Goal: Find specific page/section: Find specific page/section

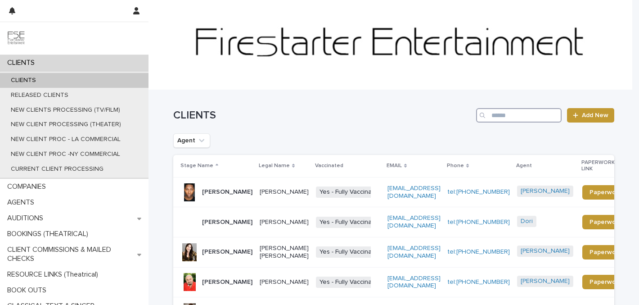
click at [496, 112] on input "Search" at bounding box center [519, 115] width 86 height 14
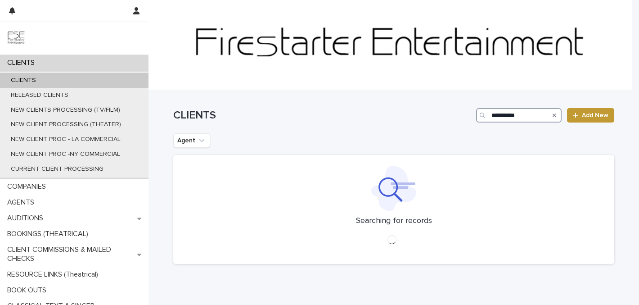
type input "**********"
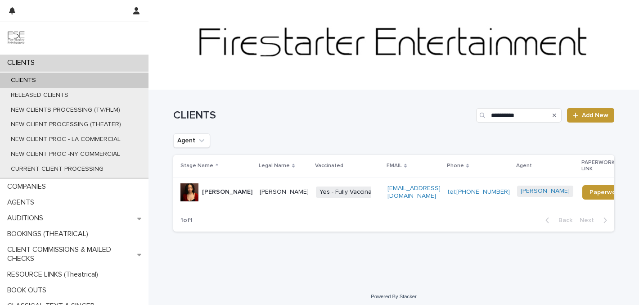
click at [214, 188] on p "[PERSON_NAME]" at bounding box center [227, 192] width 50 height 8
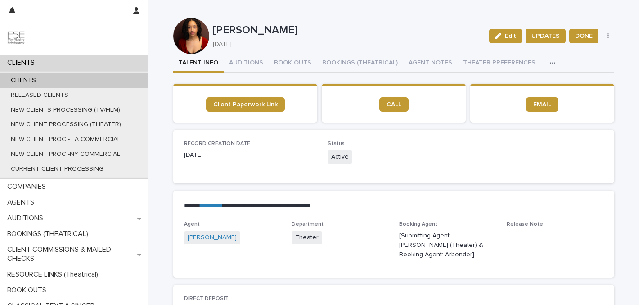
click at [550, 62] on icon "button" at bounding box center [552, 63] width 5 height 6
click at [464, 85] on span "LINKS (REELS, RESUME & BREAKDOWN PROFILES)" at bounding box center [476, 86] width 144 height 6
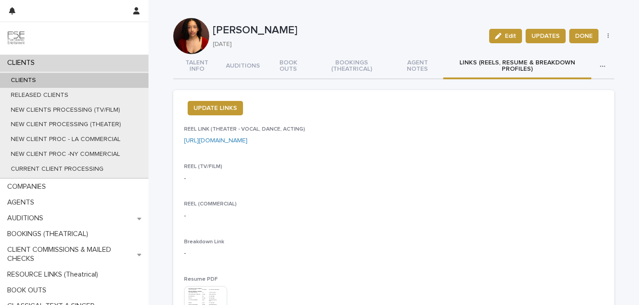
scroll to position [122, 0]
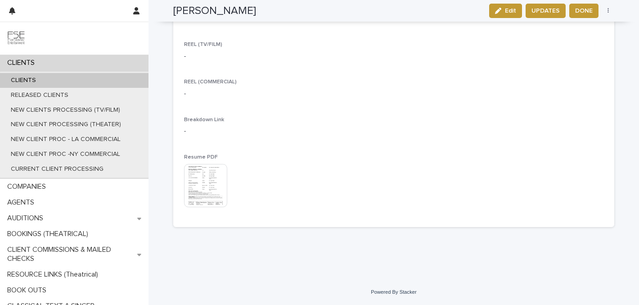
click at [189, 176] on img at bounding box center [205, 185] width 43 height 43
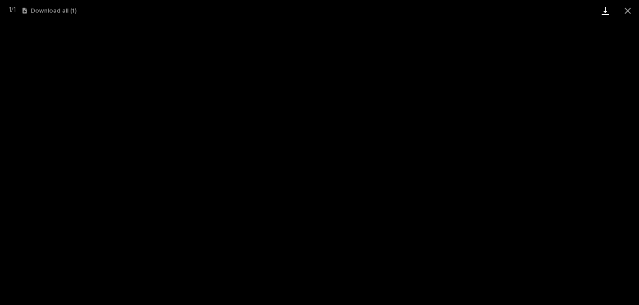
click at [604, 12] on link "Download" at bounding box center [605, 10] width 23 height 21
click at [632, 13] on button "Close gallery" at bounding box center [628, 10] width 23 height 21
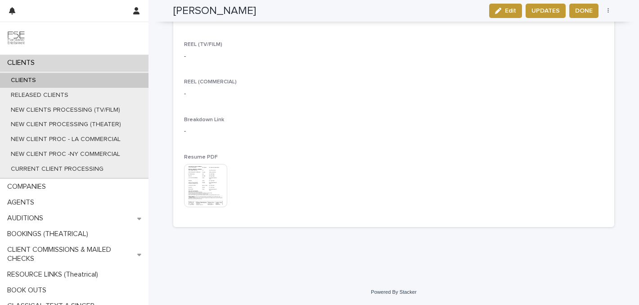
scroll to position [0, 0]
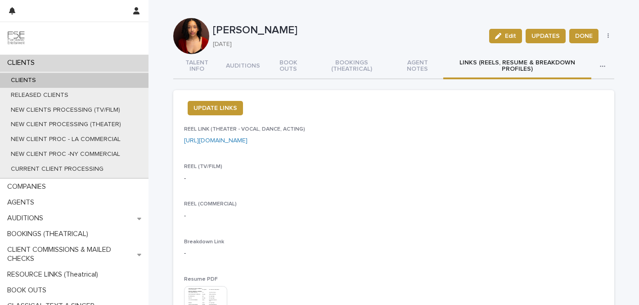
click at [110, 63] on div "CLIENTS" at bounding box center [74, 63] width 149 height 16
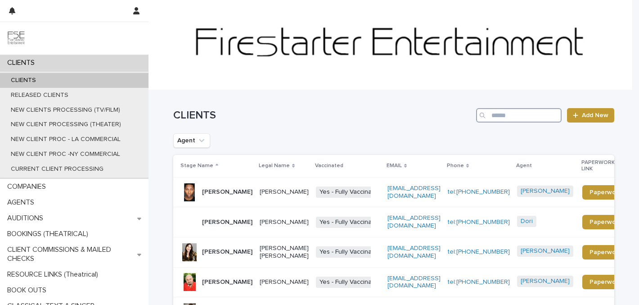
click at [515, 119] on input "Search" at bounding box center [519, 115] width 86 height 14
type input "**********"
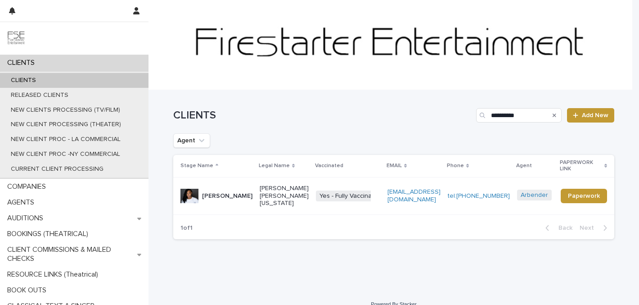
click at [206, 196] on p "[PERSON_NAME]" at bounding box center [227, 196] width 50 height 8
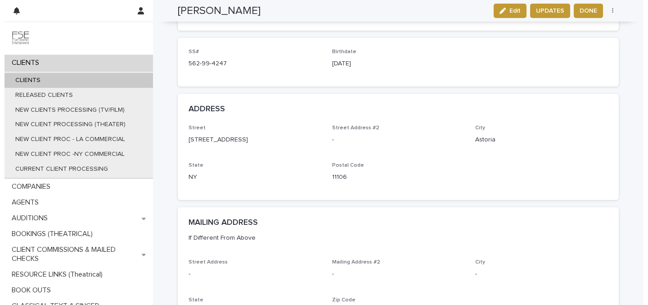
scroll to position [668, 0]
